Goal: Information Seeking & Learning: Learn about a topic

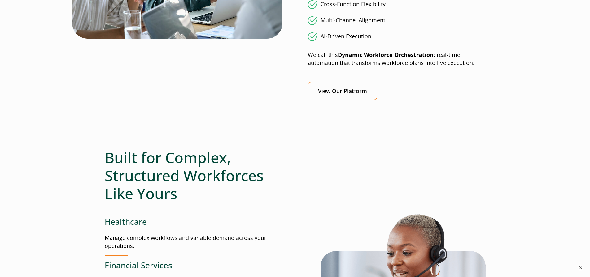
scroll to position [626, 0]
drag, startPoint x: 578, startPoint y: 267, endPoint x: 575, endPoint y: 266, distance: 3.4
click at [578, 267] on button "×" at bounding box center [580, 267] width 7 height 7
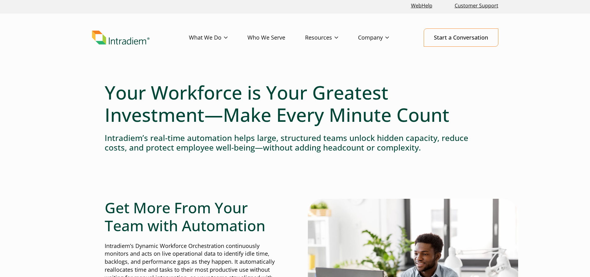
scroll to position [0, 0]
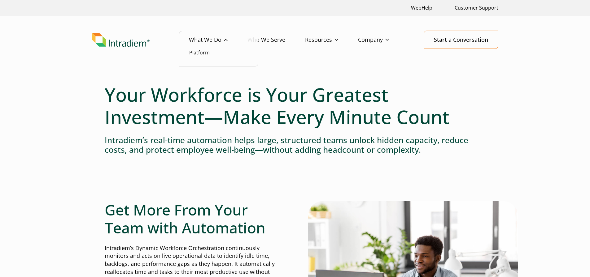
click at [198, 50] on link "Platform" at bounding box center [199, 52] width 20 height 7
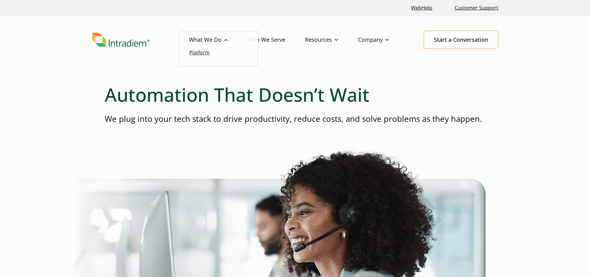
click at [207, 53] on link "Platform" at bounding box center [199, 52] width 20 height 7
drag, startPoint x: 376, startPoint y: 186, endPoint x: 387, endPoint y: 63, distance: 123.7
click at [258, 42] on link "Who We Serve" at bounding box center [276, 40] width 58 height 18
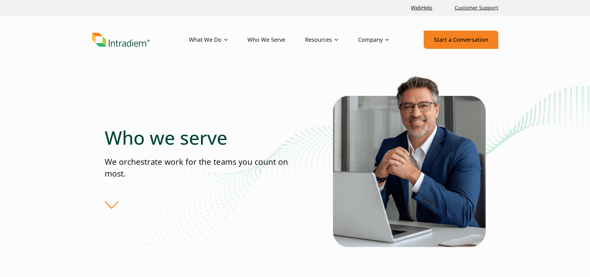
click at [453, 40] on link "Start a Conversation" at bounding box center [461, 40] width 75 height 18
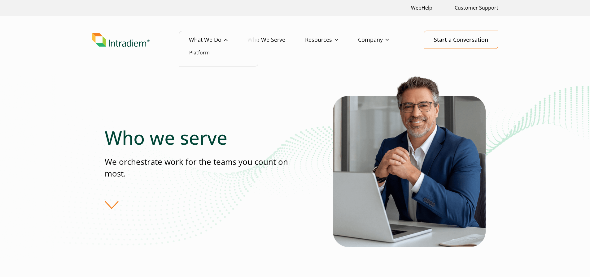
click at [203, 52] on link "Platform" at bounding box center [199, 52] width 20 height 7
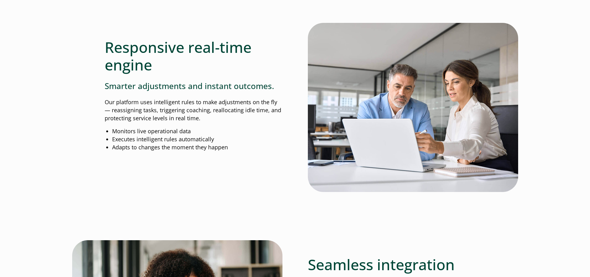
scroll to position [588, 0]
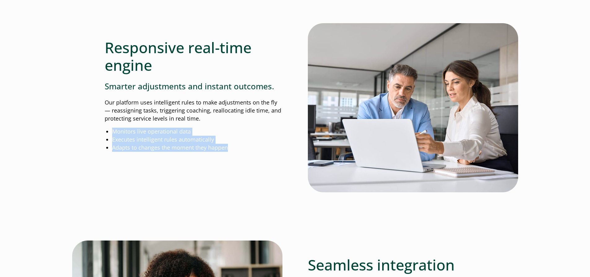
drag, startPoint x: 236, startPoint y: 147, endPoint x: 66, endPoint y: 126, distance: 171.6
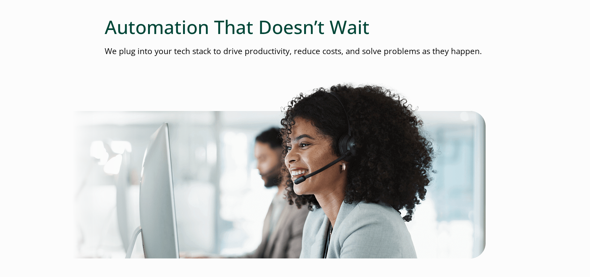
scroll to position [0, 0]
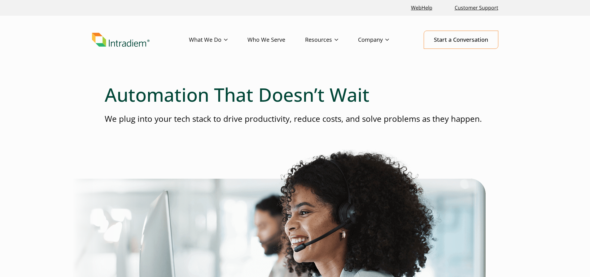
click at [130, 43] on img "Link to homepage of Intradiem" at bounding box center [121, 40] width 58 height 14
